Goal: Navigation & Orientation: Find specific page/section

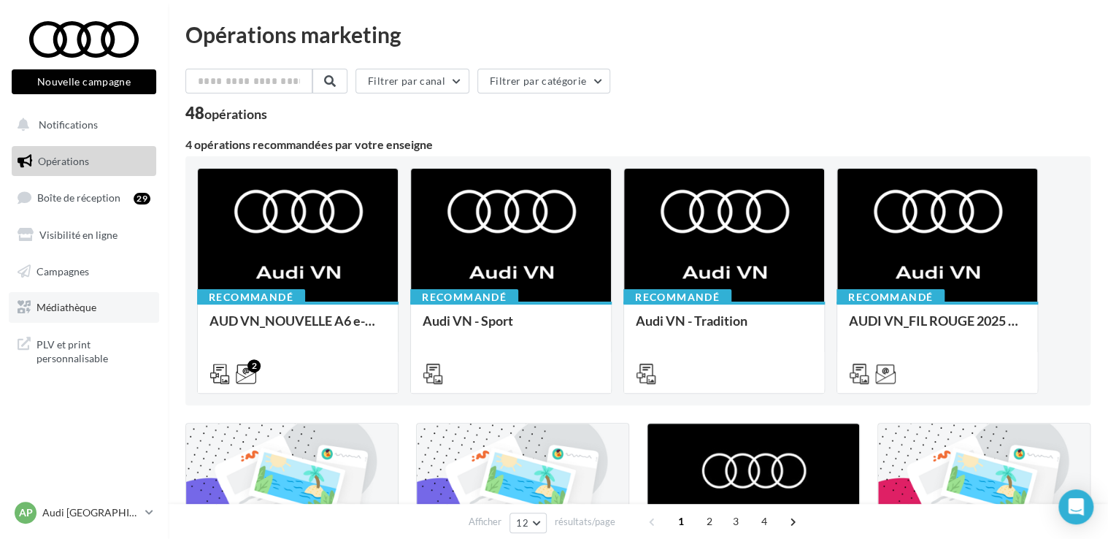
click at [93, 296] on link "Médiathèque" at bounding box center [84, 307] width 150 height 31
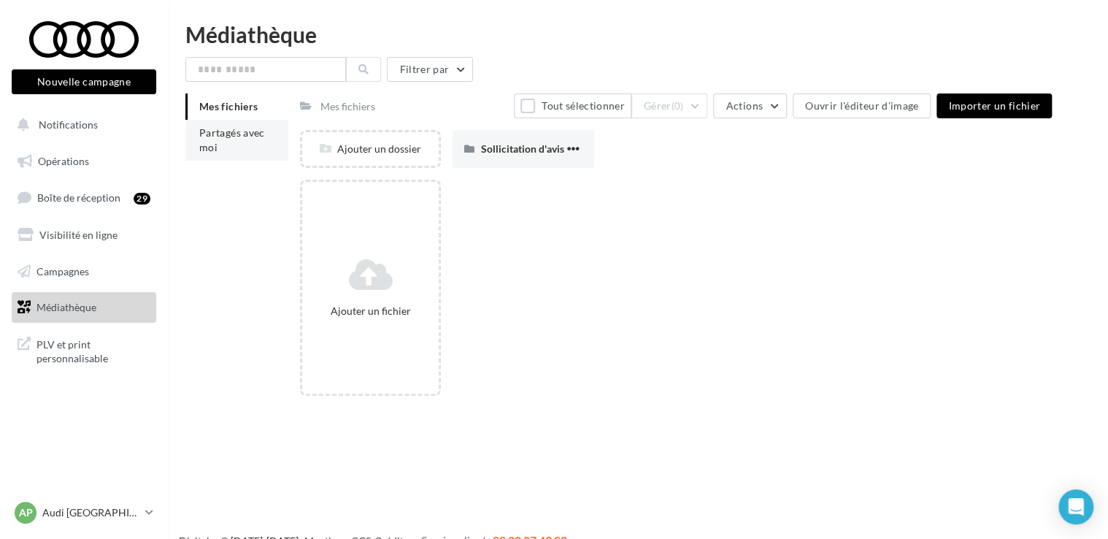
click at [210, 147] on span "Partagés avec moi" at bounding box center [232, 139] width 66 height 27
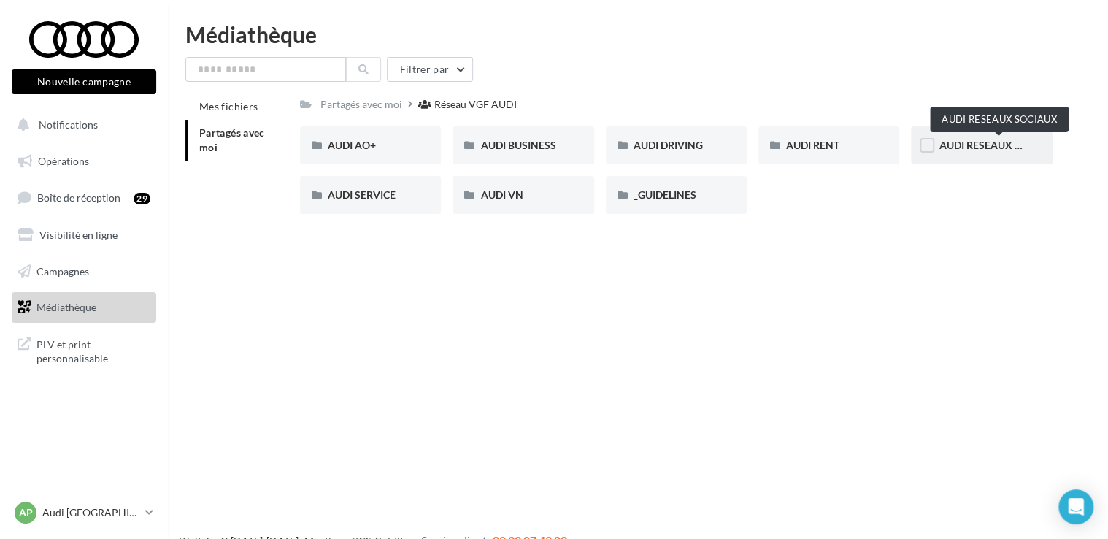
click at [956, 147] on span "AUDI RESEAUX SOCIAUX" at bounding box center [999, 145] width 120 height 12
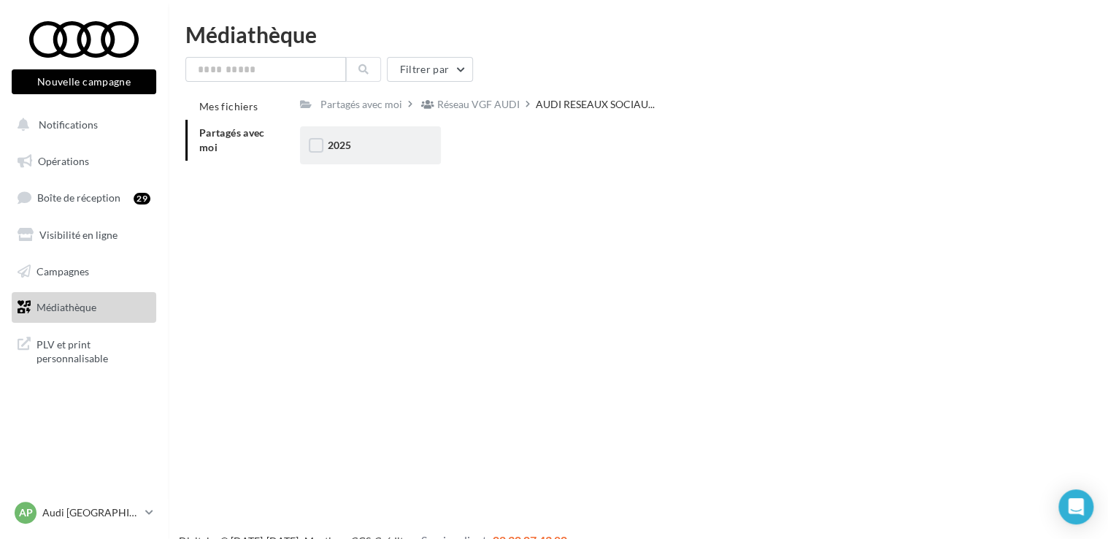
click at [434, 156] on div "2025" at bounding box center [370, 145] width 141 height 38
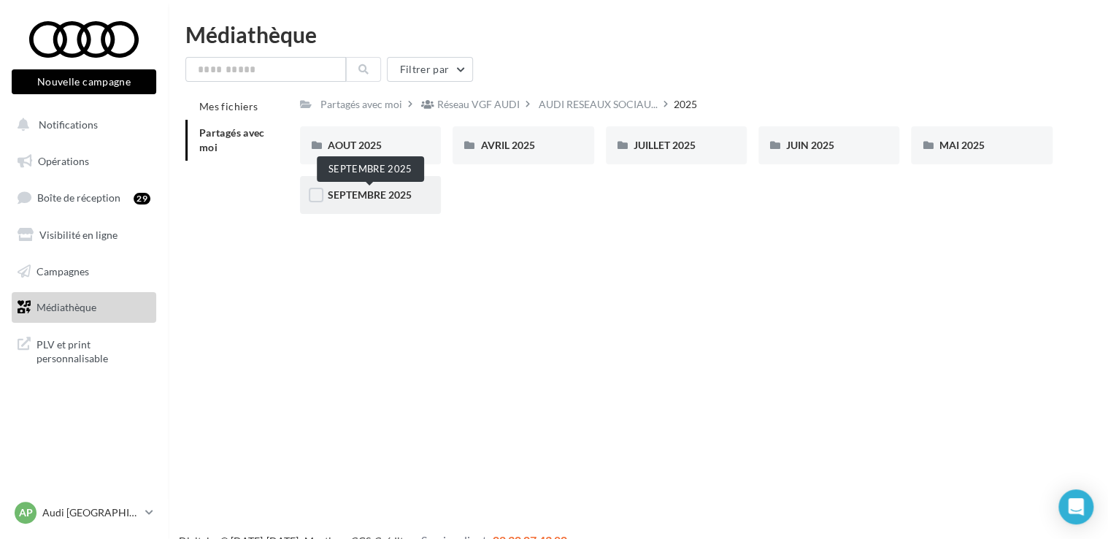
click at [405, 195] on span "SEPTEMBRE 2025" at bounding box center [370, 194] width 84 height 12
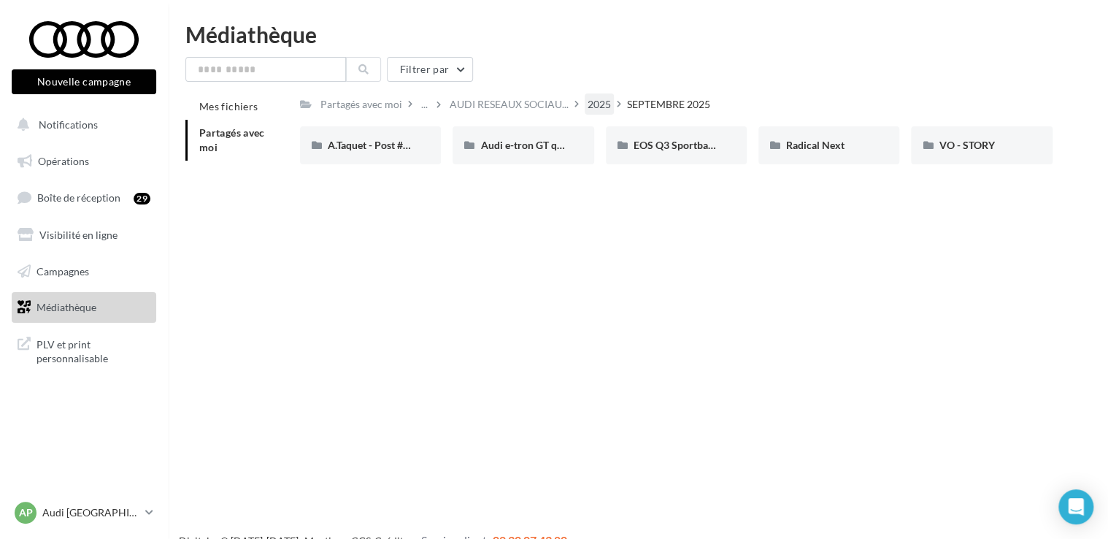
click at [602, 104] on div "2025" at bounding box center [599, 104] width 23 height 15
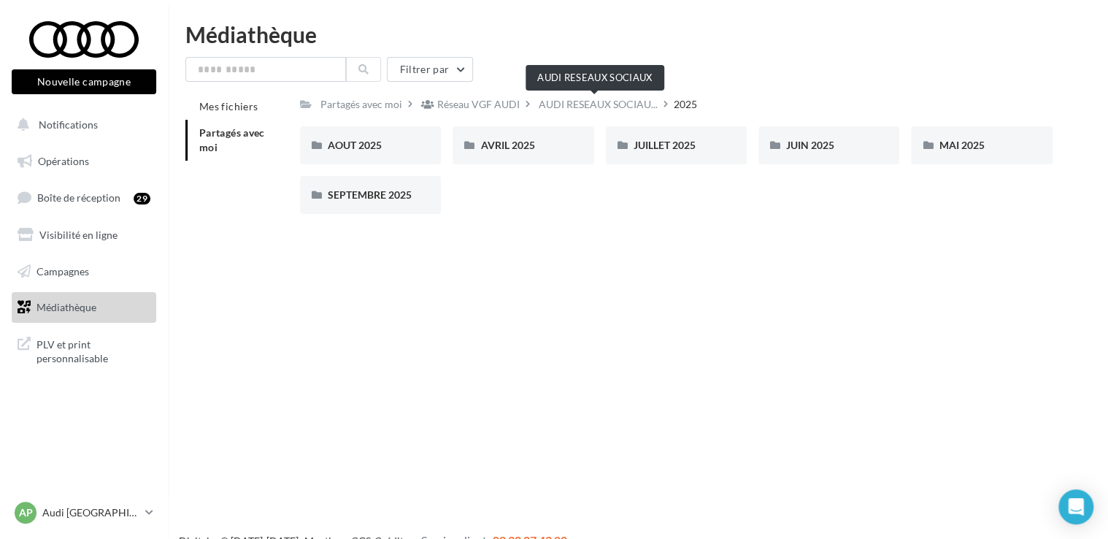
click at [602, 104] on span "AUDI RESEAUX SOCIAU..." at bounding box center [598, 104] width 119 height 15
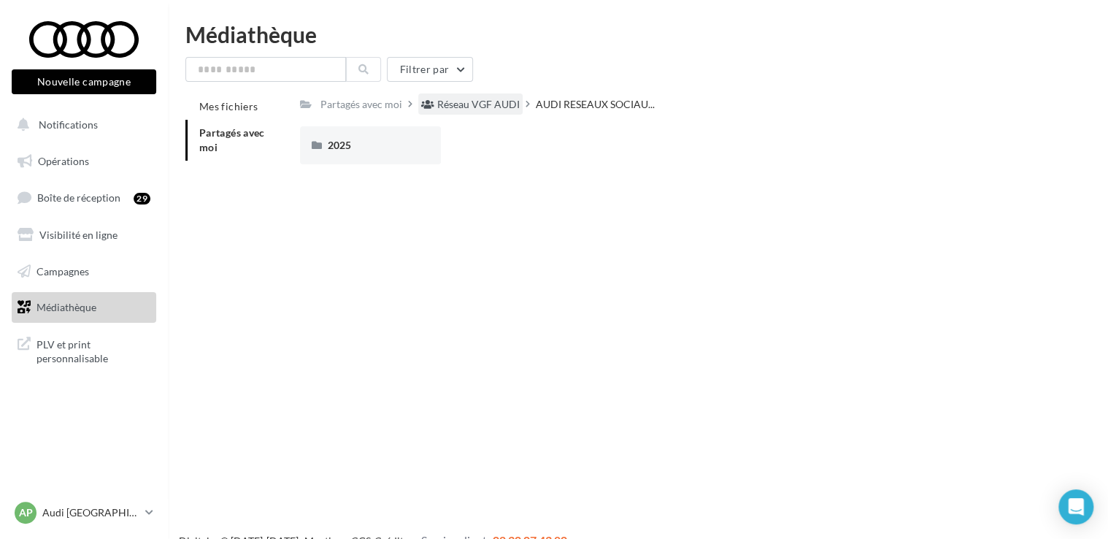
click at [493, 108] on div "Réseau VGF AUDI" at bounding box center [478, 104] width 82 height 15
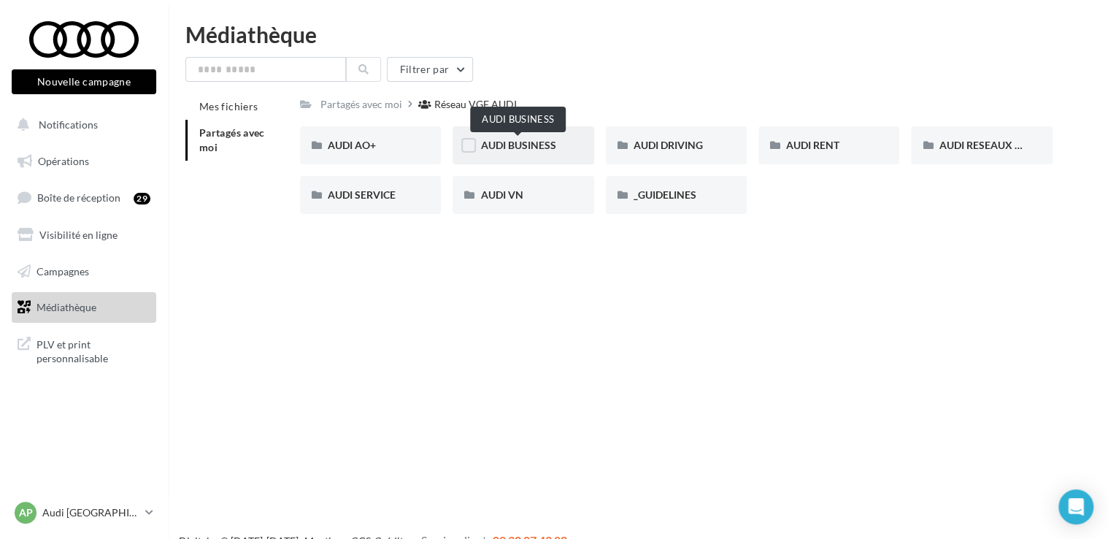
click at [539, 142] on span "AUDI BUSINESS" at bounding box center [517, 145] width 75 height 12
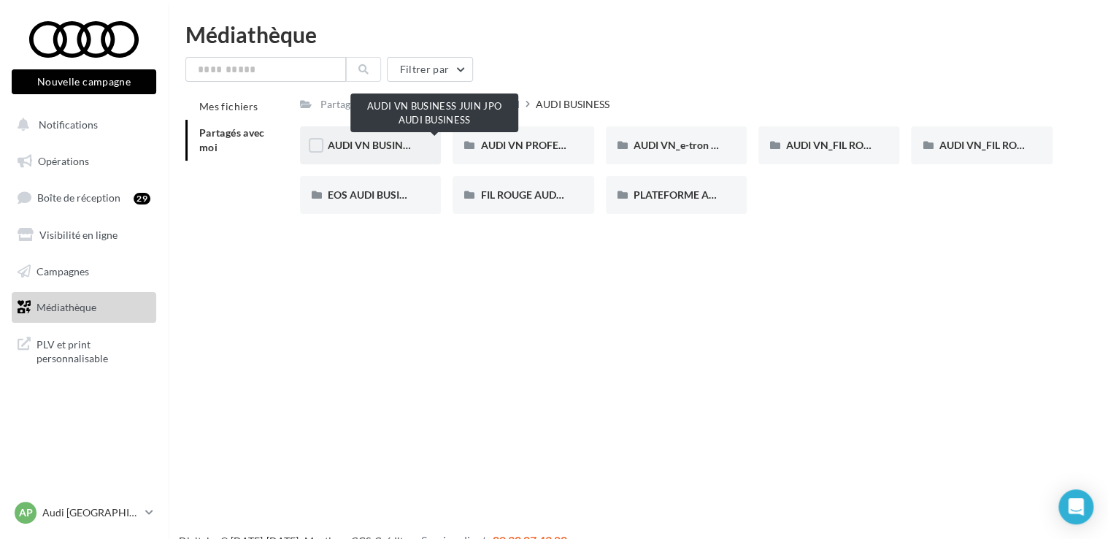
click at [382, 149] on span "AUDI VN BUSINESS JUIN JPO AUDI BUSINESS" at bounding box center [436, 145] width 216 height 12
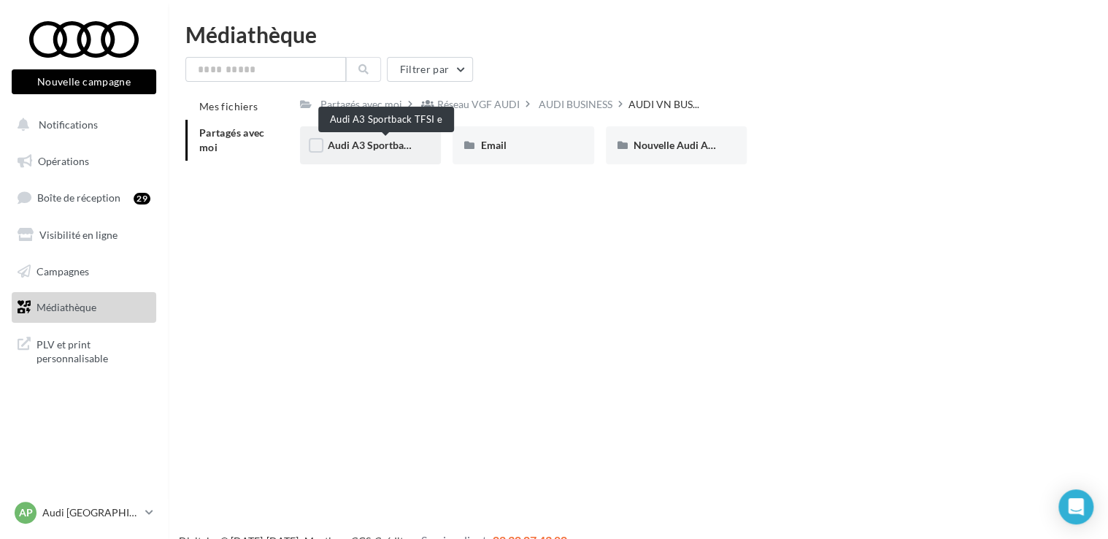
click at [384, 147] on span "Audi A3 Sportback TFSI e" at bounding box center [386, 145] width 117 height 12
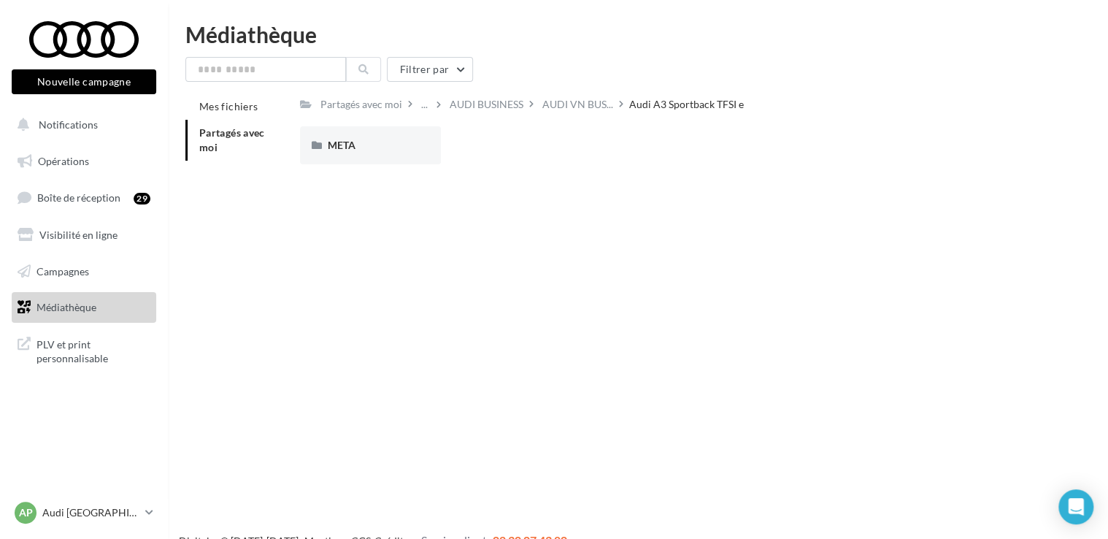
click at [384, 147] on div "META" at bounding box center [370, 145] width 85 height 15
click at [411, 150] on div "STATIQUES" at bounding box center [370, 145] width 85 height 15
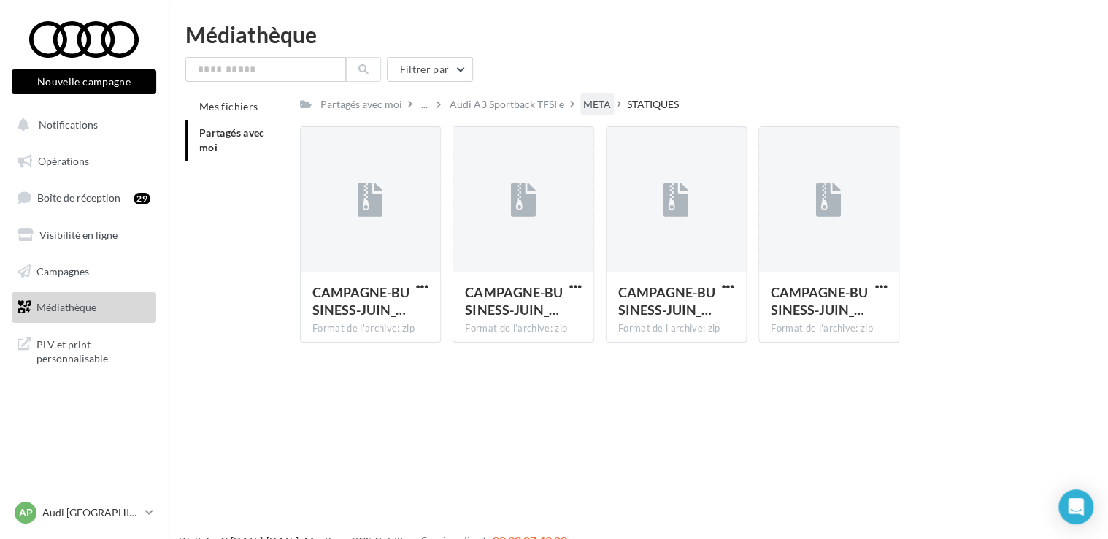
click at [583, 104] on div "META" at bounding box center [597, 104] width 28 height 15
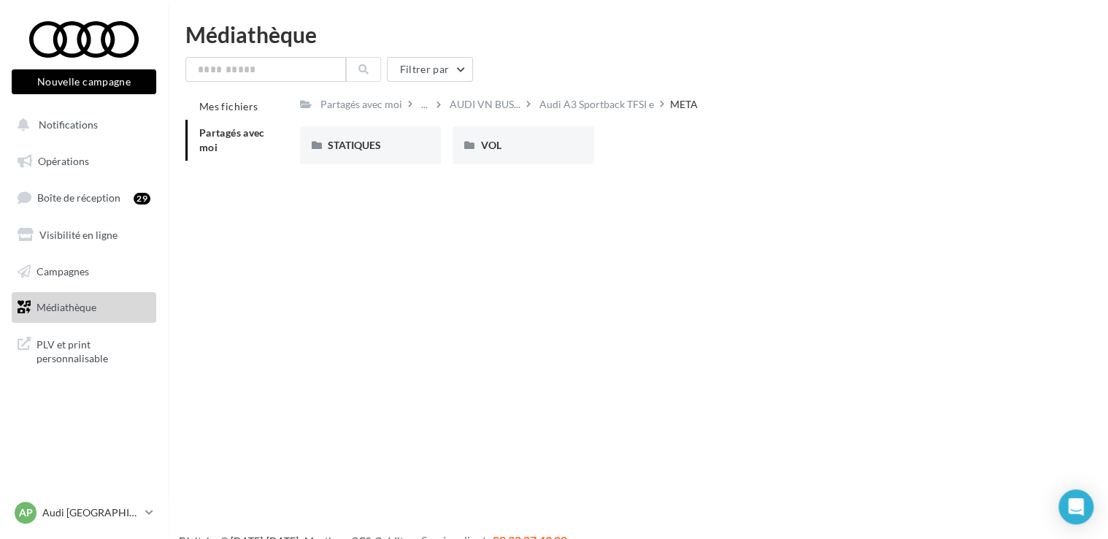
click at [540, 104] on div "Audi A3 Sportback TFSI e" at bounding box center [596, 104] width 115 height 15
click at [520, 106] on div "AUDI BUSINESS" at bounding box center [487, 104] width 74 height 15
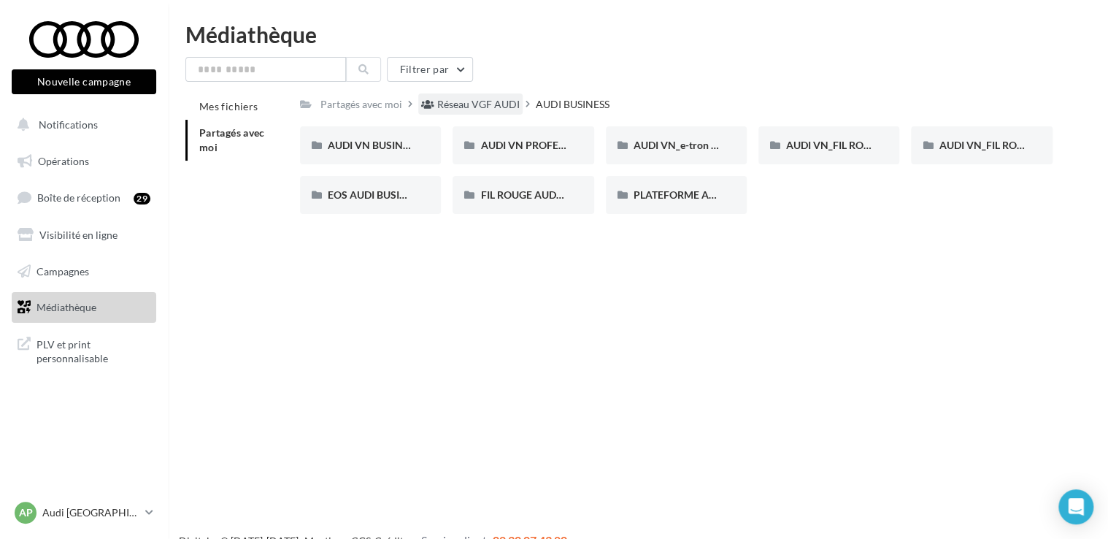
click at [502, 106] on div "Réseau VGF AUDI" at bounding box center [478, 104] width 82 height 15
click at [117, 522] on div "AP Audi PARIS 16 audi-75016-mon" at bounding box center [77, 512] width 125 height 22
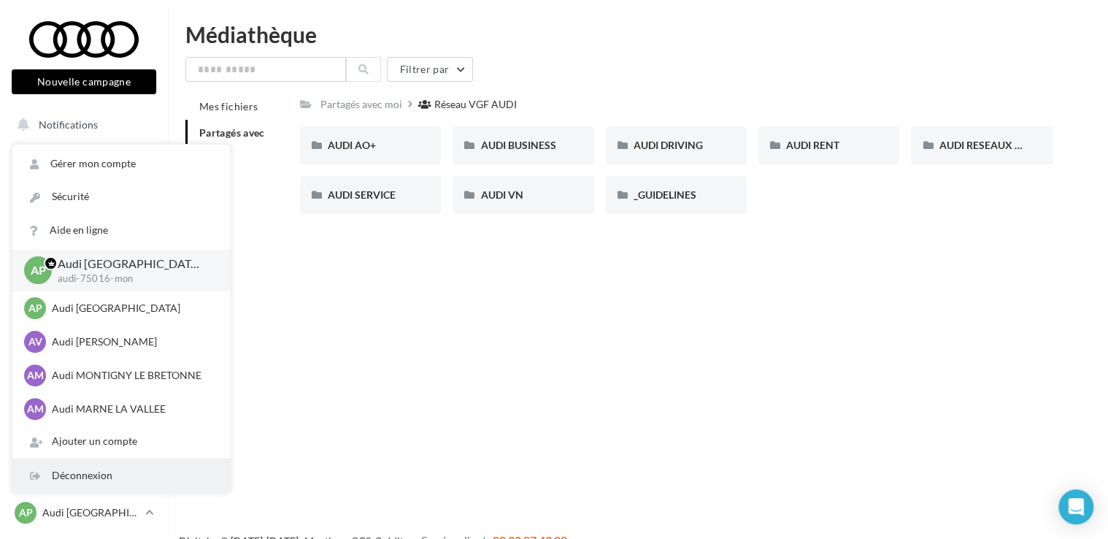
click at [112, 488] on div "Déconnexion" at bounding box center [121, 475] width 218 height 33
